Goal: Transaction & Acquisition: Purchase product/service

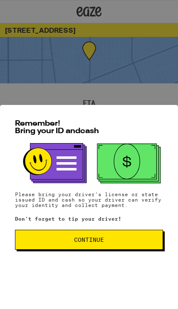
click at [139, 250] on button "Continue" at bounding box center [89, 240] width 148 height 20
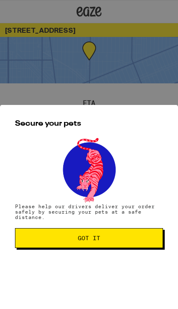
click at [149, 241] on span "Got it" at bounding box center [89, 238] width 134 height 6
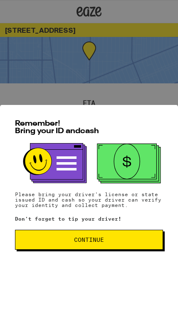
click at [103, 243] on span "Continue" at bounding box center [89, 240] width 30 height 6
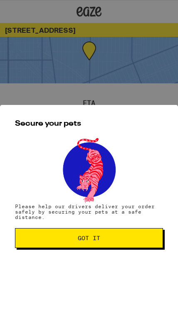
click at [101, 245] on button "Got it" at bounding box center [89, 238] width 148 height 20
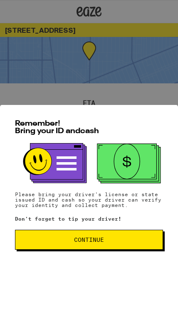
click at [92, 243] on span "Continue" at bounding box center [89, 240] width 30 height 6
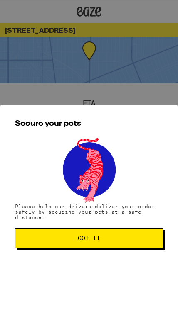
click at [90, 248] on button "Got it" at bounding box center [89, 238] width 148 height 20
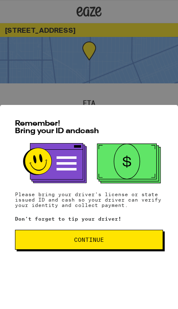
click at [93, 249] on button "Continue" at bounding box center [89, 240] width 148 height 20
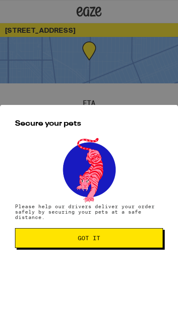
click at [109, 239] on span "Got it" at bounding box center [89, 238] width 134 height 6
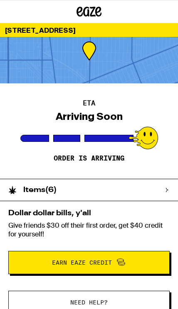
click at [73, 10] on div at bounding box center [88, 11] width 59 height 23
click at [112, 300] on span "Need help?" at bounding box center [89, 303] width 104 height 6
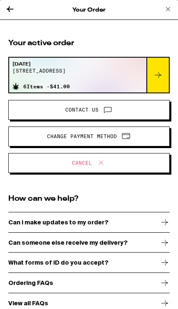
click at [8, 7] on icon at bounding box center [10, 9] width 10 height 10
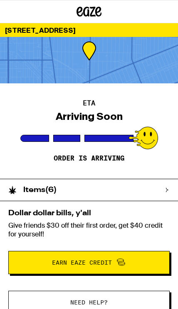
click at [153, 195] on div "Items ( 6 )" at bounding box center [84, 190] width 169 height 22
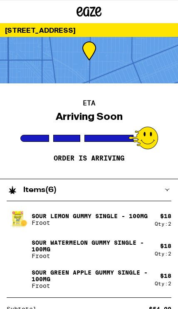
click at [108, 219] on p "Sour Lemon Gummy Single - 100mg" at bounding box center [90, 216] width 116 height 7
click at [21, 229] on img at bounding box center [18, 219] width 23 height 19
click at [100, 248] on p "Sour Watermelon Gummy Single - 100mg" at bounding box center [90, 245] width 116 height 13
click at [97, 246] on p "Sour Watermelon Gummy Single - 100mg" at bounding box center [90, 245] width 116 height 13
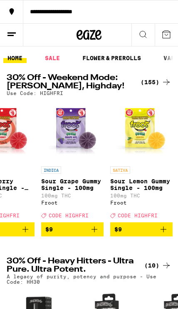
click at [146, 37] on icon at bounding box center [142, 34] width 7 height 7
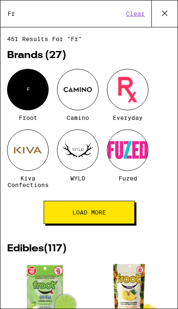
type input "F"
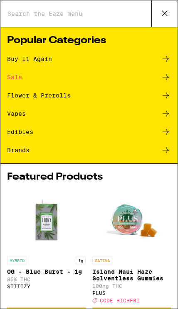
scroll to position [2, 0]
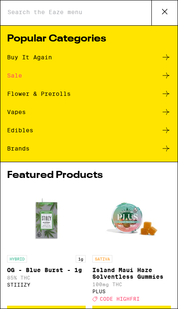
click at [171, 7] on button at bounding box center [164, 12] width 26 height 27
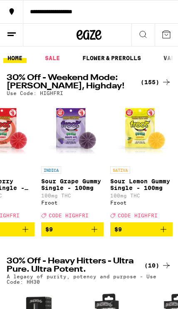
click at [54, 205] on div "Froot" at bounding box center [72, 202] width 62 height 5
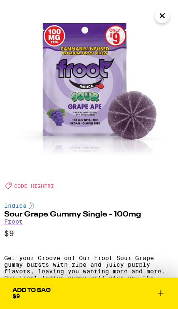
click at [22, 222] on link "Froot" at bounding box center [13, 221] width 19 height 7
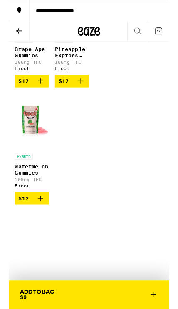
scroll to position [871, 0]
click at [43, 213] on link "HYBRID Watermelon Gummies 100mg THC Froot" at bounding box center [26, 159] width 38 height 110
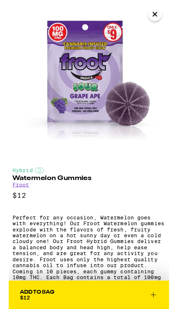
click at [161, 18] on icon "Close" at bounding box center [162, 16] width 10 height 12
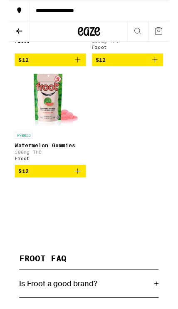
click at [81, 195] on icon "Add to bag" at bounding box center [76, 190] width 10 height 10
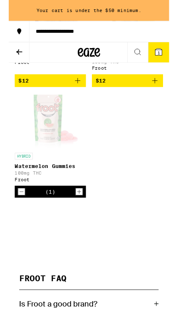
click at [168, 60] on icon at bounding box center [165, 57] width 7 height 7
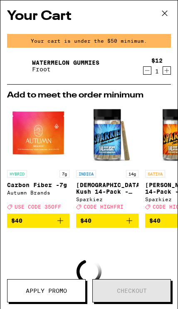
scroll to position [-3, 0]
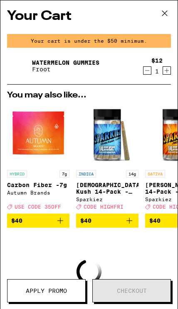
click at [172, 17] on button at bounding box center [164, 13] width 26 height 27
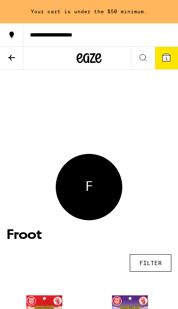
click at [167, 50] on button "1" at bounding box center [165, 58] width 23 height 22
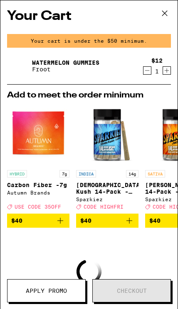
click at [169, 12] on icon at bounding box center [164, 13] width 12 height 12
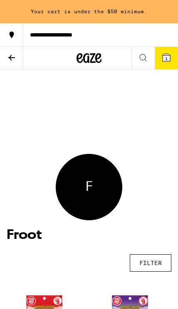
click at [156, 53] on button "1" at bounding box center [165, 58] width 23 height 22
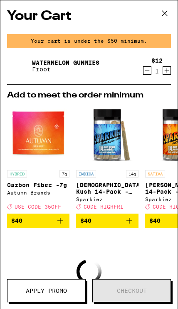
click at [164, 75] on icon "Increment" at bounding box center [166, 71] width 7 height 10
click at [169, 76] on icon "Increment" at bounding box center [166, 71] width 7 height 10
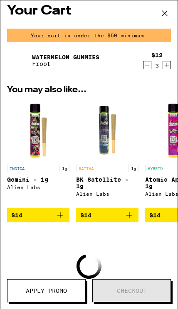
scroll to position [5, 0]
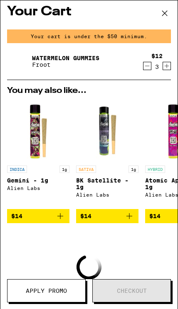
click at [171, 70] on button "Increment" at bounding box center [166, 66] width 8 height 8
click at [168, 68] on icon "Increment" at bounding box center [166, 66] width 7 height 10
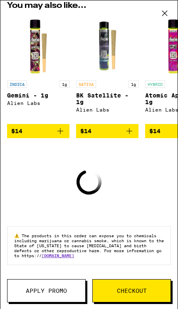
scroll to position [71, 0]
click at [149, 290] on span "Checkout" at bounding box center [132, 291] width 78 height 6
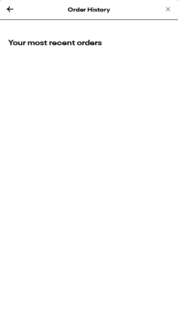
click at [26, 44] on h2 "Your most recent orders" at bounding box center [88, 43] width 161 height 10
click at [58, 48] on h2 "Your most recent orders" at bounding box center [88, 43] width 161 height 10
click at [7, 11] on icon at bounding box center [10, 9] width 10 height 10
click at [31, 33] on div "Your most recent orders" at bounding box center [89, 50] width 178 height 41
click at [169, 10] on icon at bounding box center [168, 9] width 10 height 10
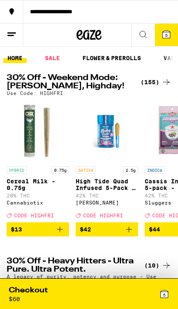
click at [3, 10] on div at bounding box center [11, 11] width 23 height 23
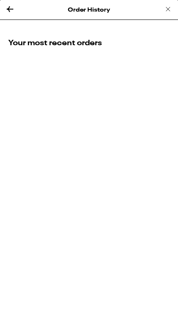
click at [23, 42] on h2 "Your most recent orders" at bounding box center [88, 43] width 161 height 10
click at [168, 9] on icon at bounding box center [168, 9] width 10 height 10
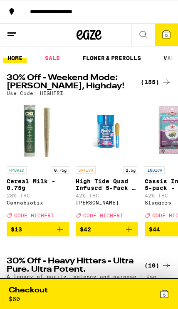
click at [10, 28] on button at bounding box center [11, 35] width 23 height 23
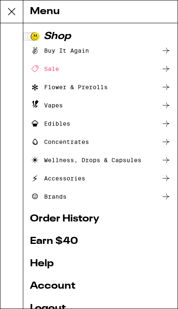
click at [90, 218] on link "Order History" at bounding box center [100, 219] width 141 height 10
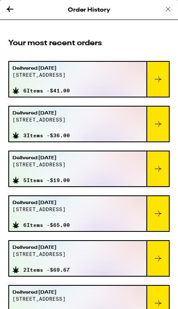
click at [161, 82] on icon at bounding box center [158, 79] width 10 height 10
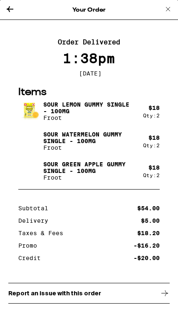
click at [9, 4] on icon at bounding box center [10, 9] width 10 height 10
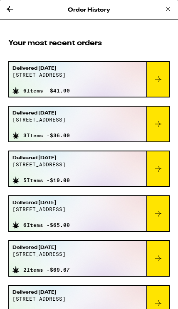
click at [155, 129] on icon at bounding box center [158, 124] width 10 height 10
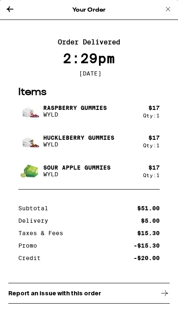
click at [12, 4] on icon at bounding box center [10, 9] width 10 height 10
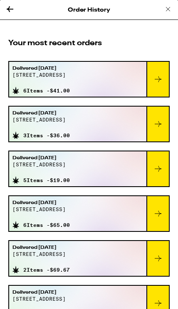
click at [155, 78] on icon at bounding box center [158, 79] width 10 height 10
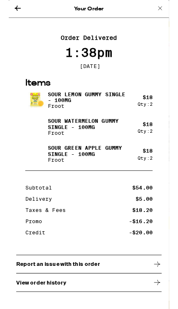
scroll to position [166, 0]
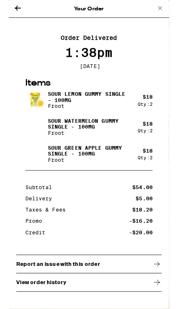
click at [156, 298] on div "Report an issue with this order" at bounding box center [88, 293] width 161 height 21
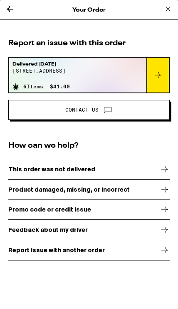
click at [166, 193] on icon at bounding box center [164, 190] width 7 height 6
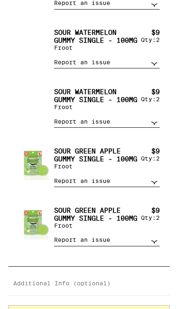
scroll to position [198, 0]
